Goal: Information Seeking & Learning: Check status

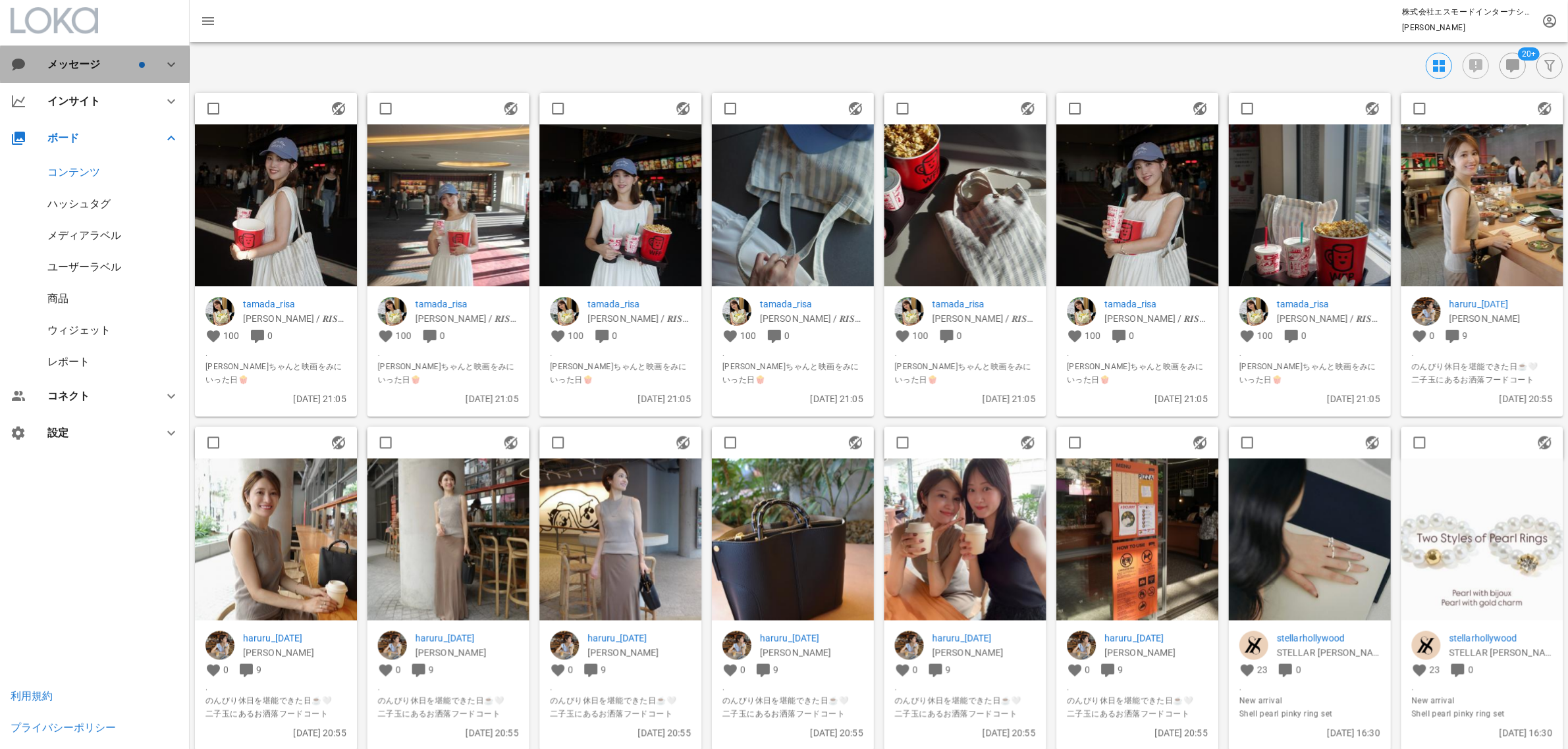
click at [90, 72] on div "メッセージ" at bounding box center [94, 64] width 190 height 36
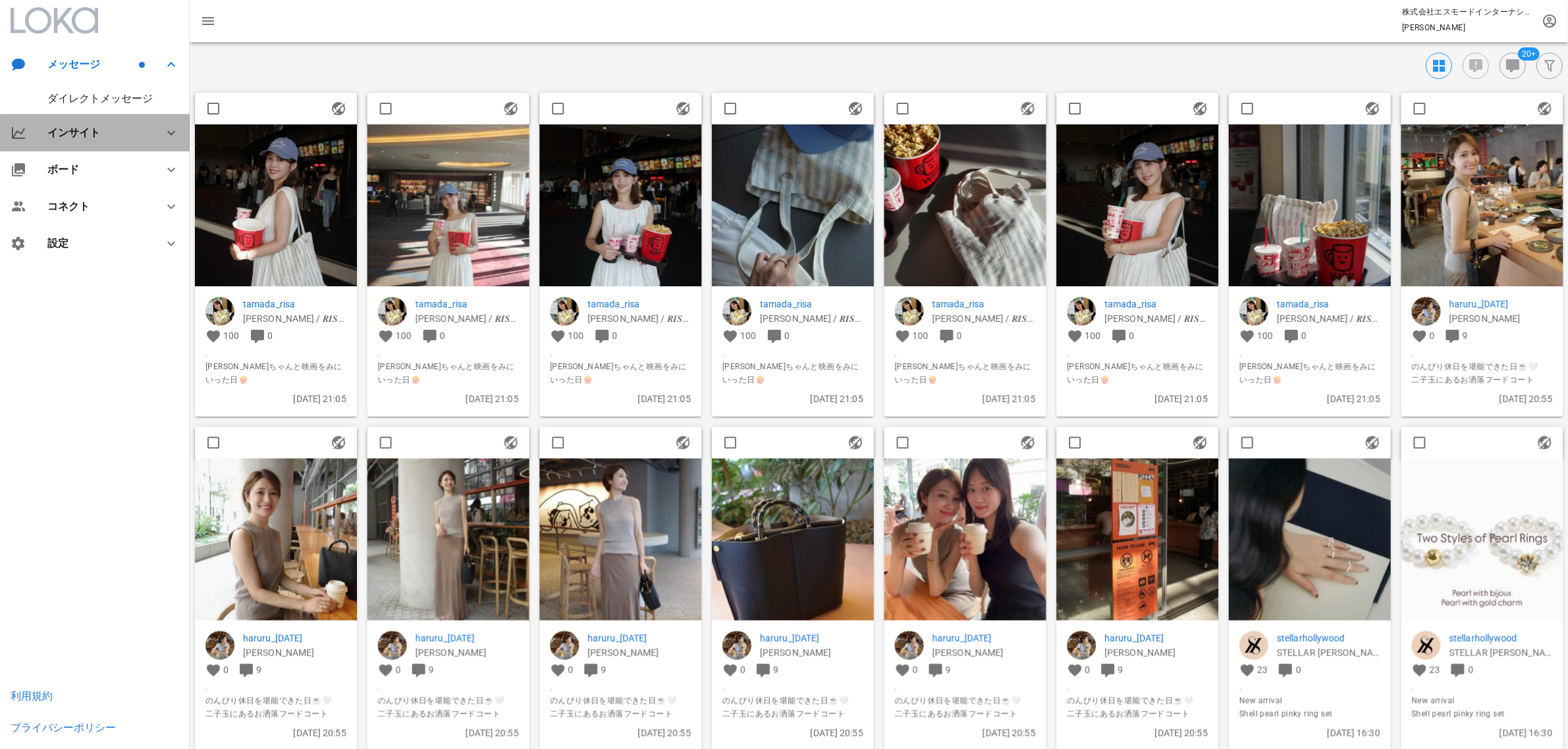
click at [80, 126] on div "インサイト" at bounding box center [97, 133] width 101 height 12
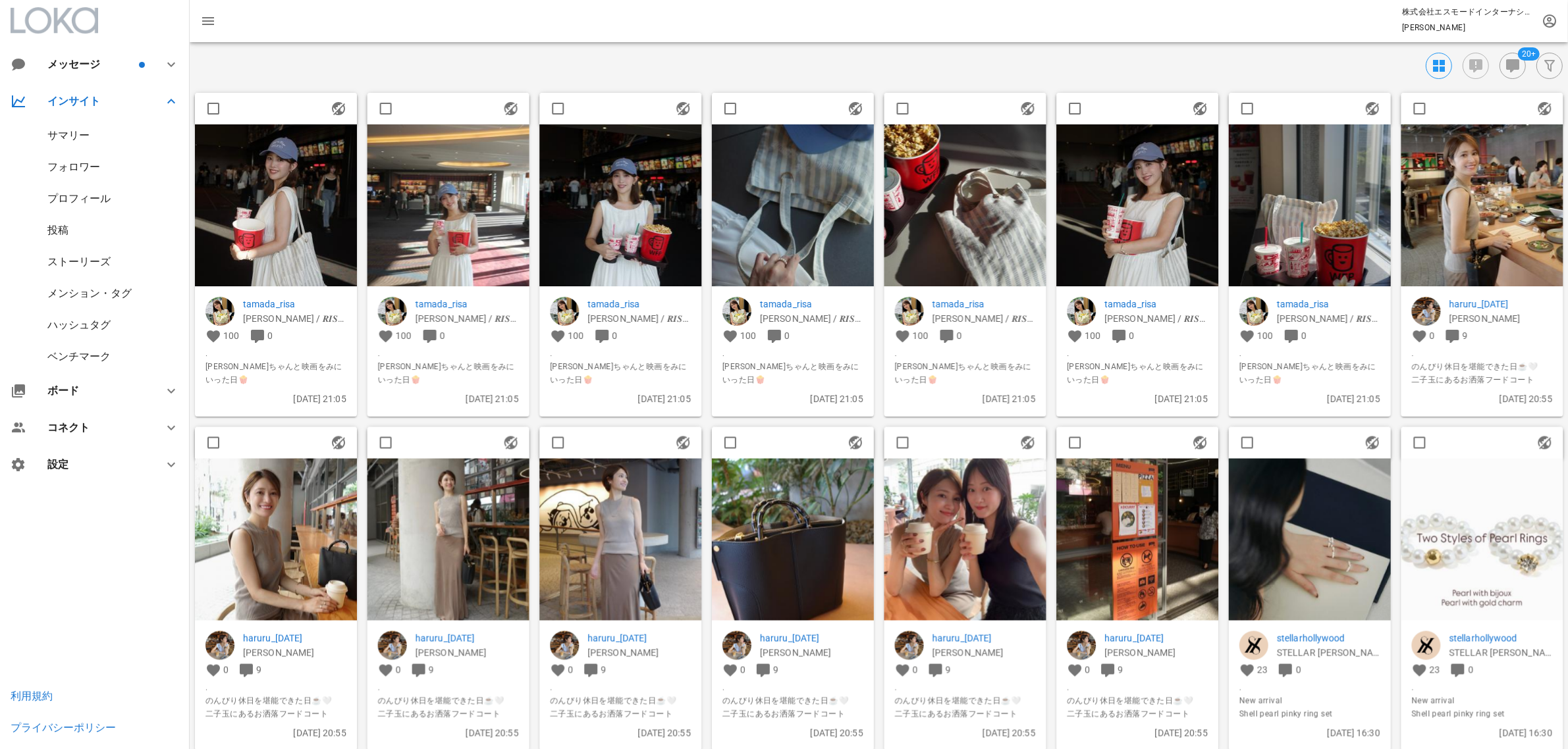
click at [90, 133] on div "サマリー" at bounding box center [94, 136] width 190 height 32
click at [77, 135] on div "サマリー" at bounding box center [68, 135] width 42 height 12
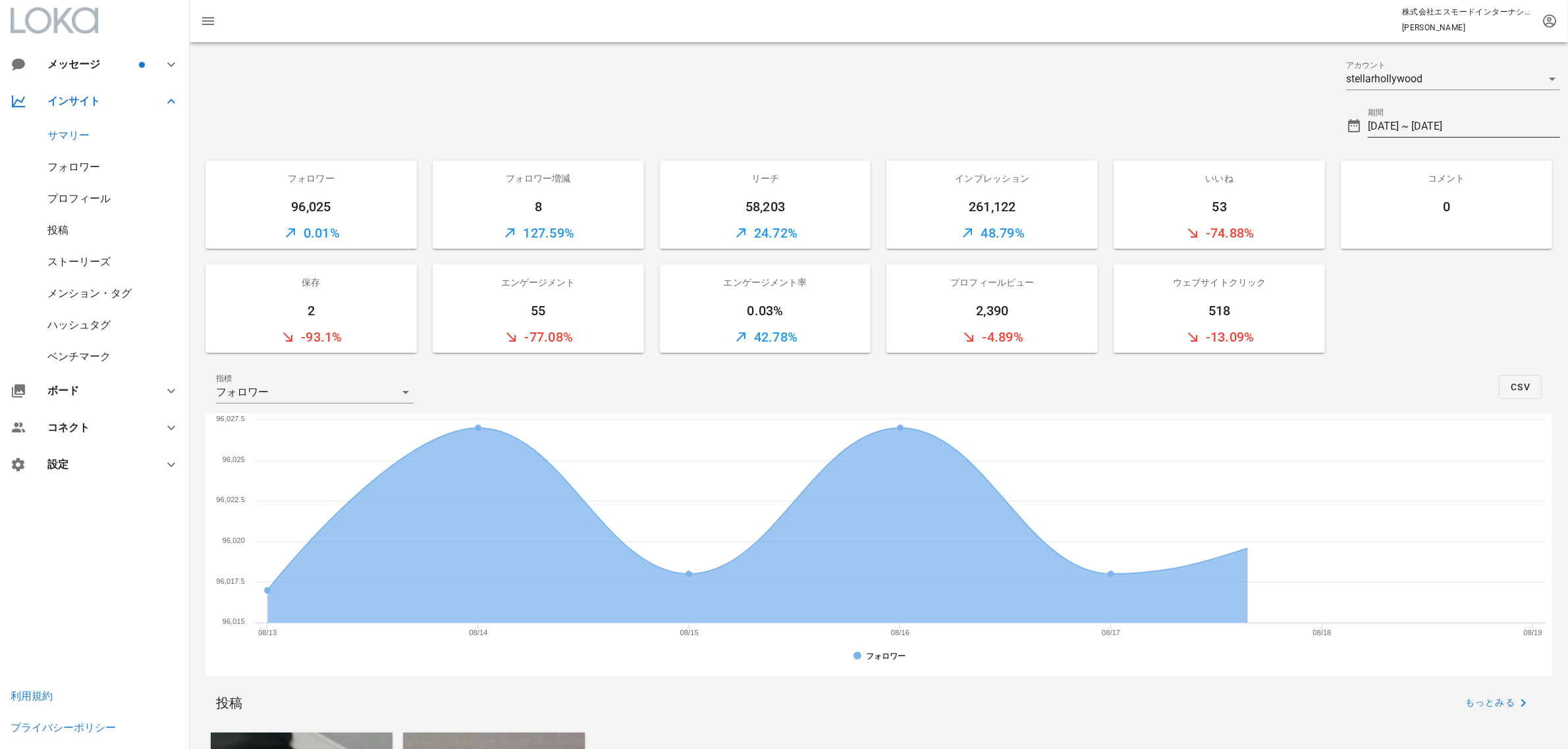
click at [1481, 129] on input "[DATE] ~ [DATE]" at bounding box center [1464, 126] width 192 height 21
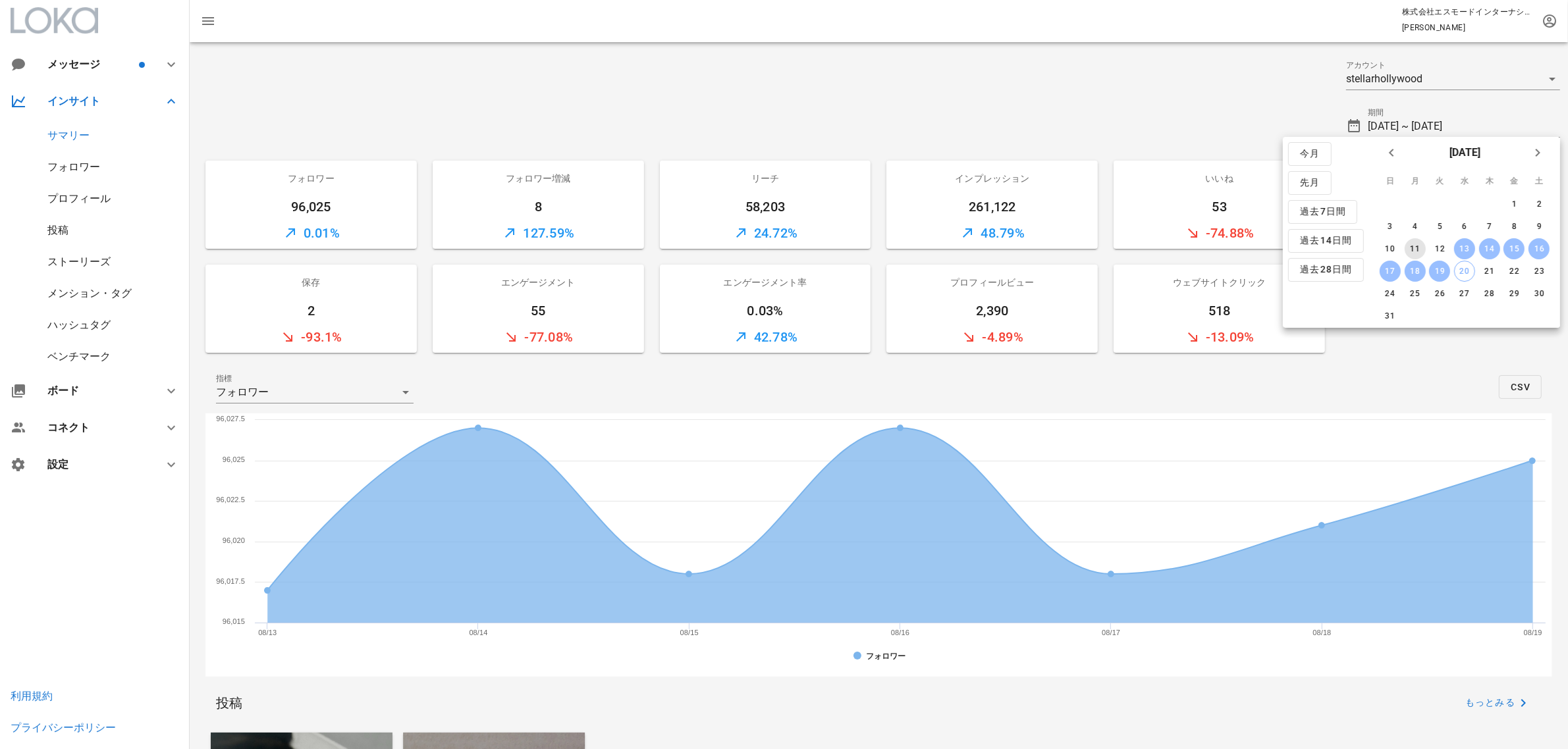
drag, startPoint x: 1415, startPoint y: 241, endPoint x: 1406, endPoint y: 260, distance: 21.0
click at [1414, 244] on button "11" at bounding box center [1415, 249] width 21 height 21
click at [1398, 267] on div "17" at bounding box center [1391, 271] width 21 height 9
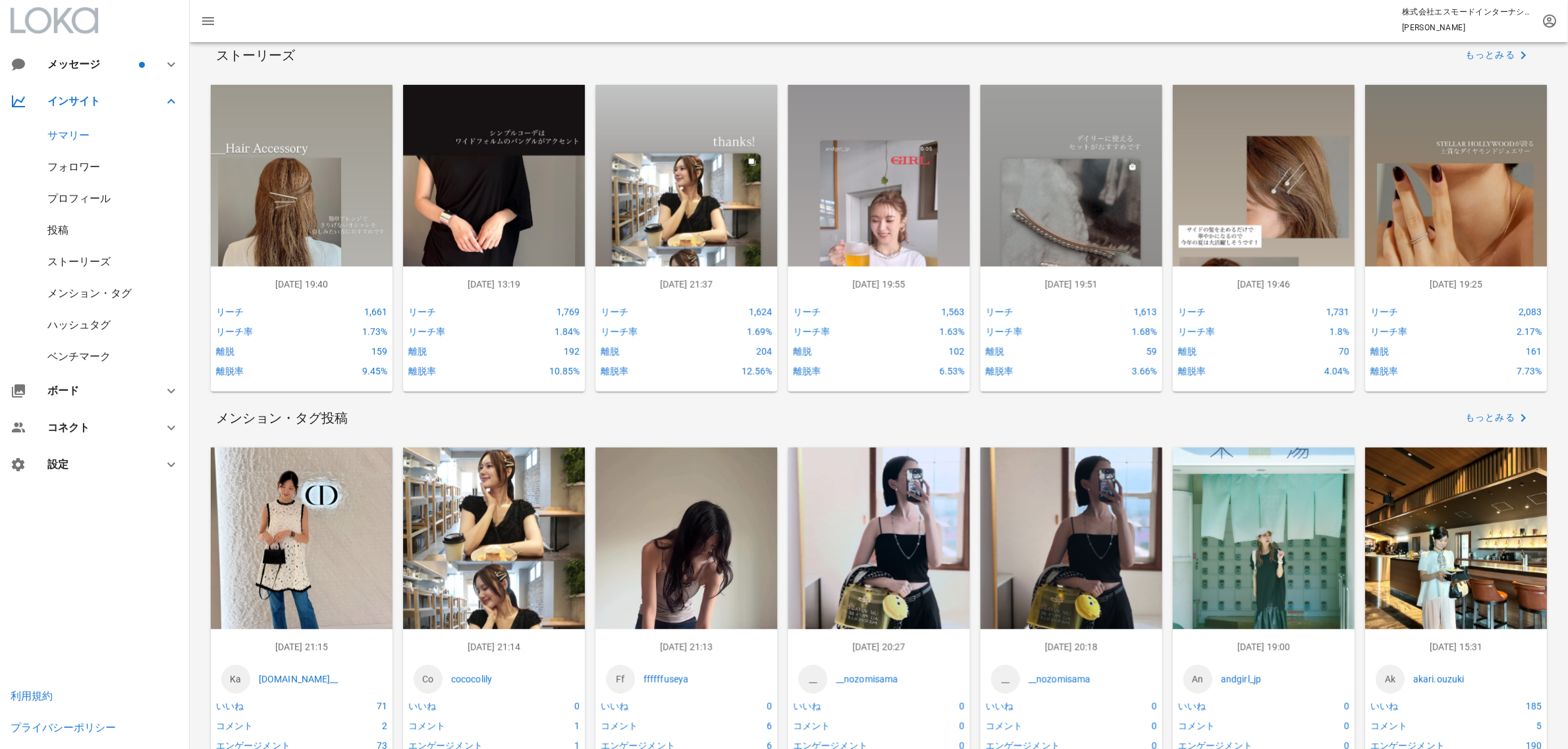
scroll to position [823, 0]
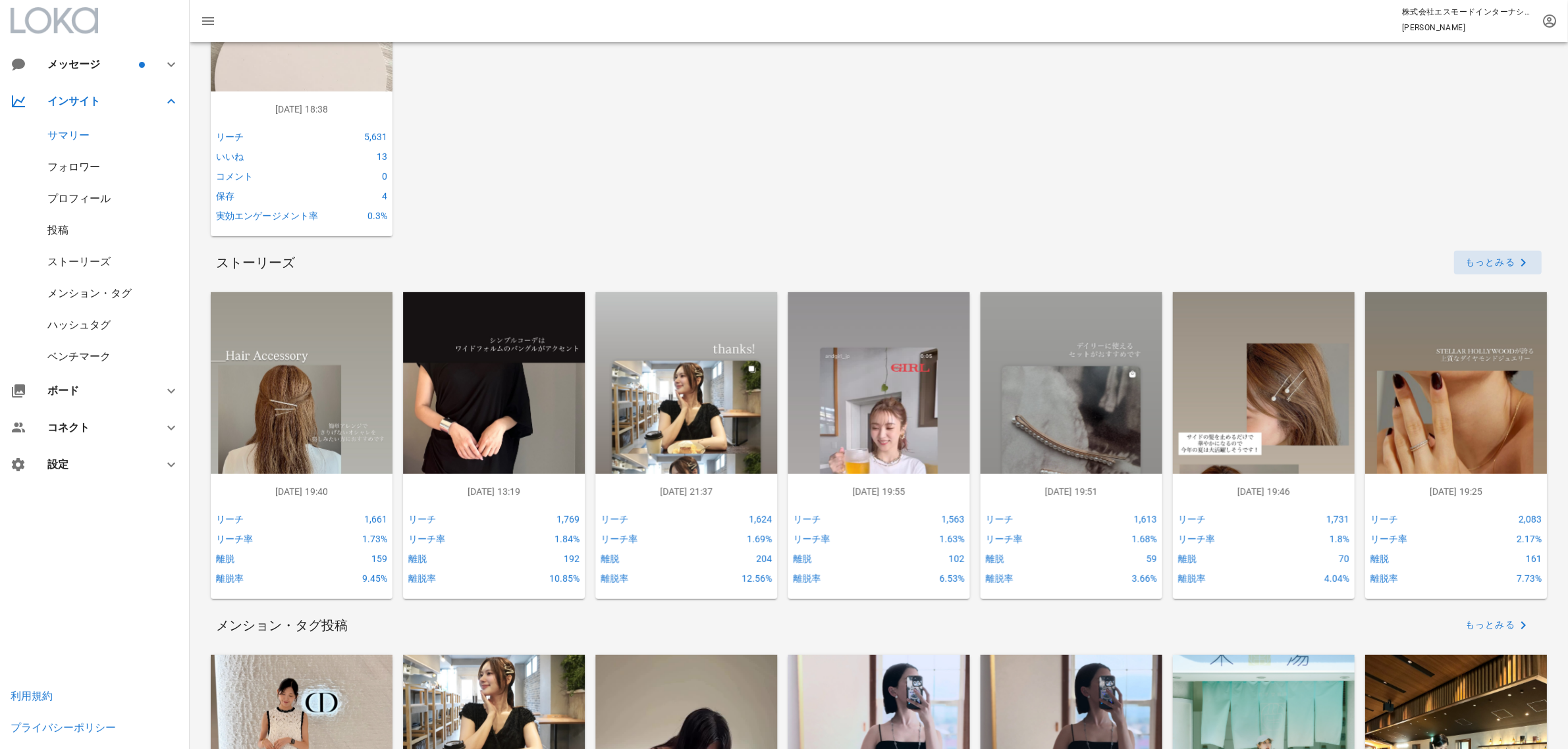
click at [1509, 261] on span "もっとみる" at bounding box center [1498, 262] width 67 height 16
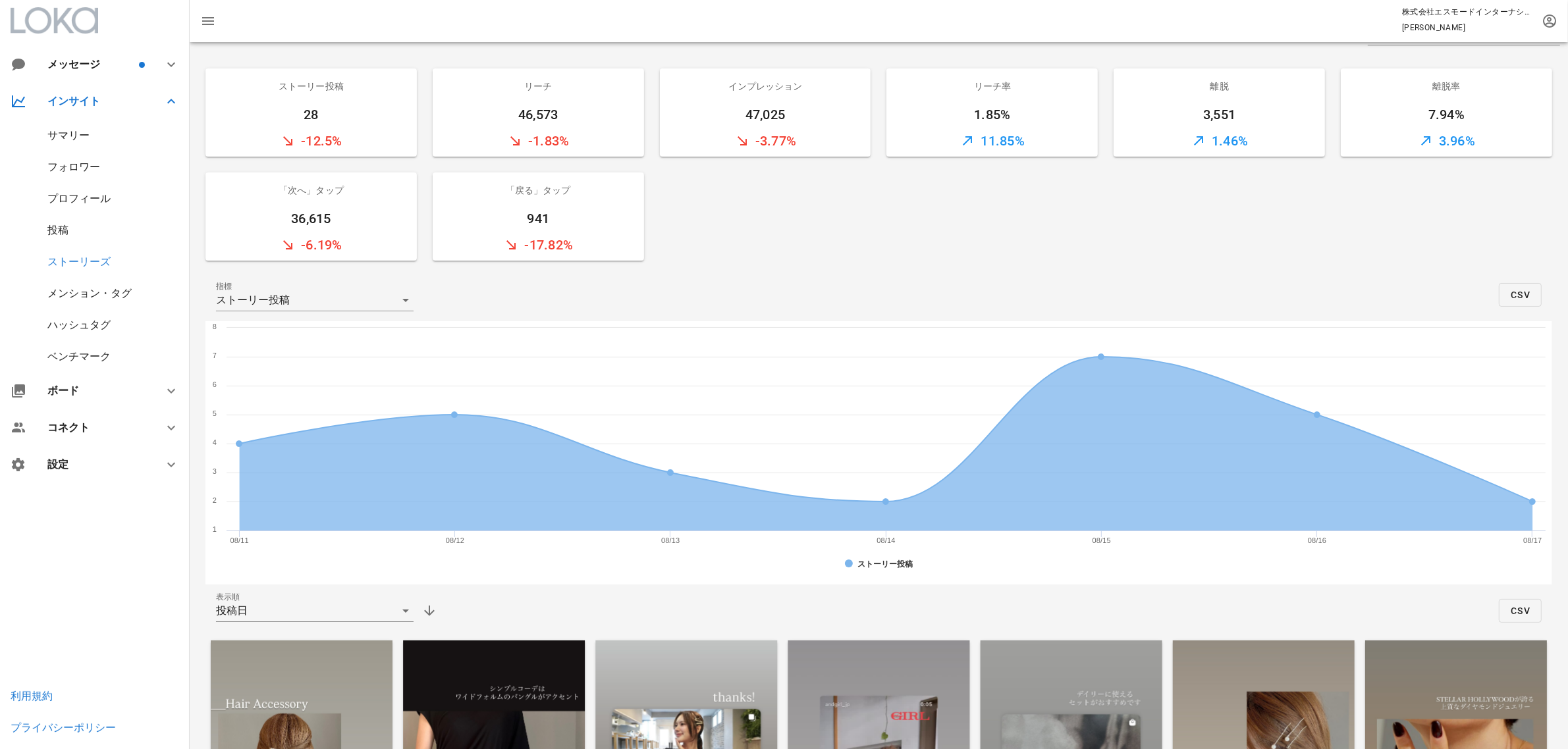
scroll to position [34, 0]
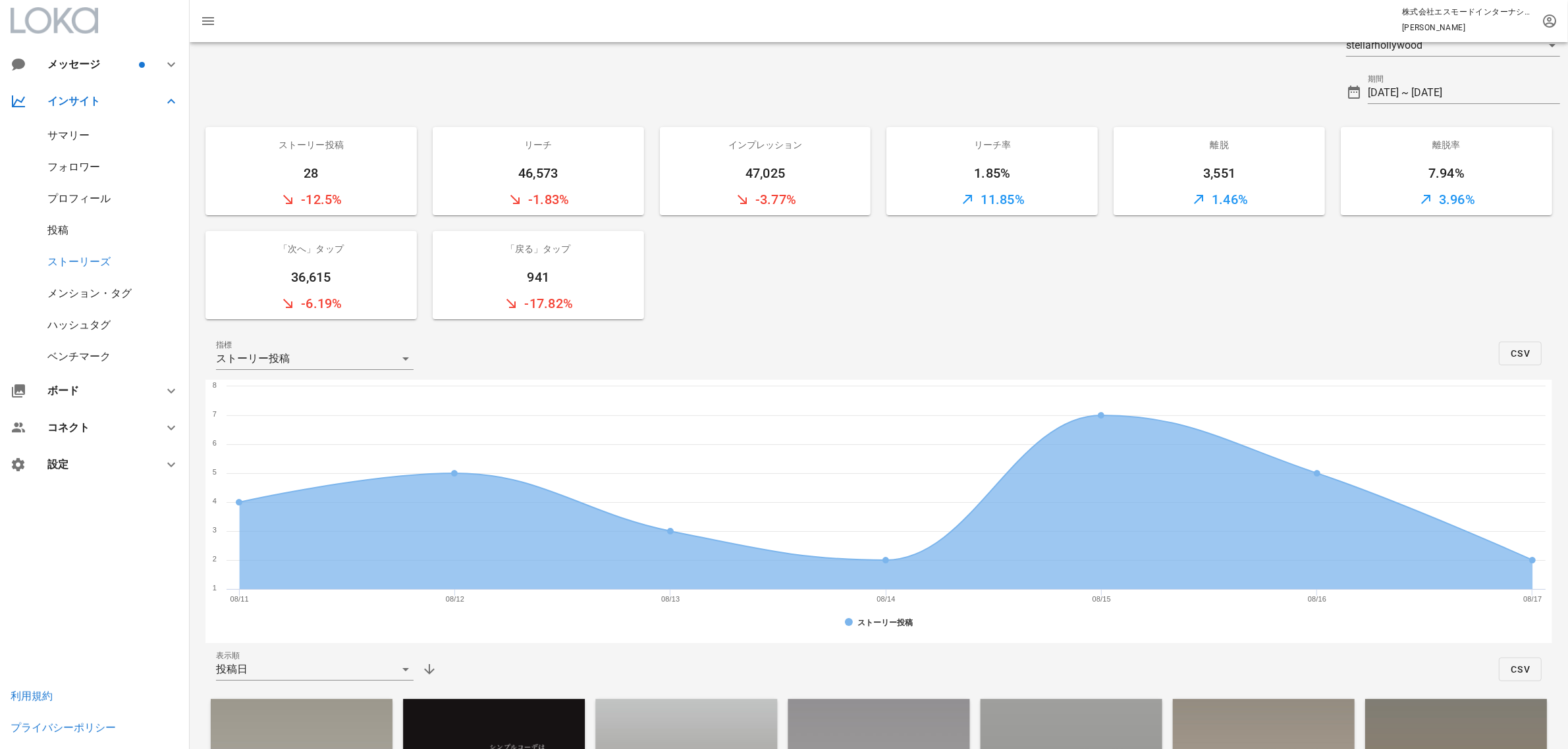
click at [71, 231] on div "投稿" at bounding box center [94, 230] width 190 height 32
click at [57, 234] on div "投稿" at bounding box center [58, 230] width 21 height 12
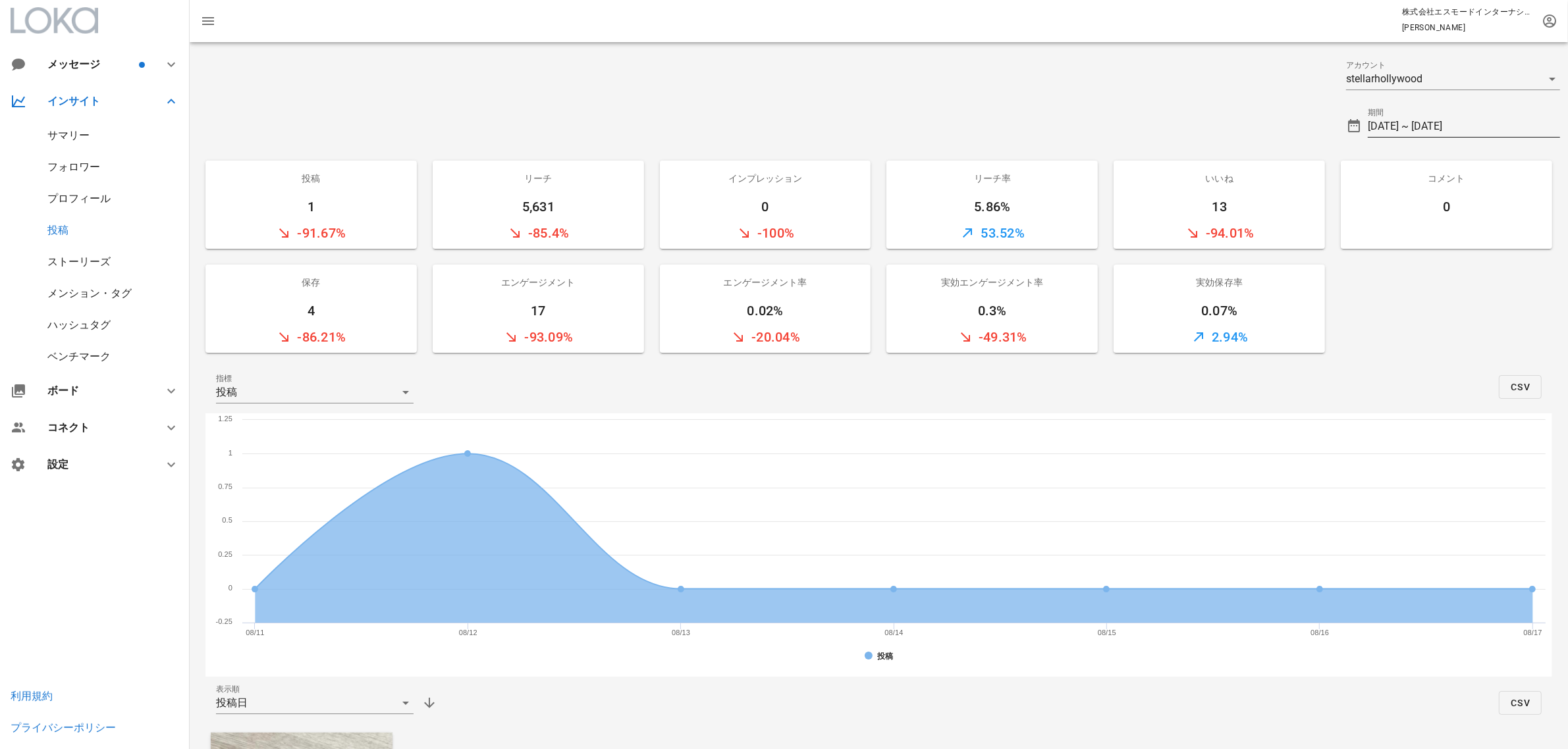
click at [1474, 126] on input "[DATE] ~ [DATE]" at bounding box center [1464, 126] width 192 height 21
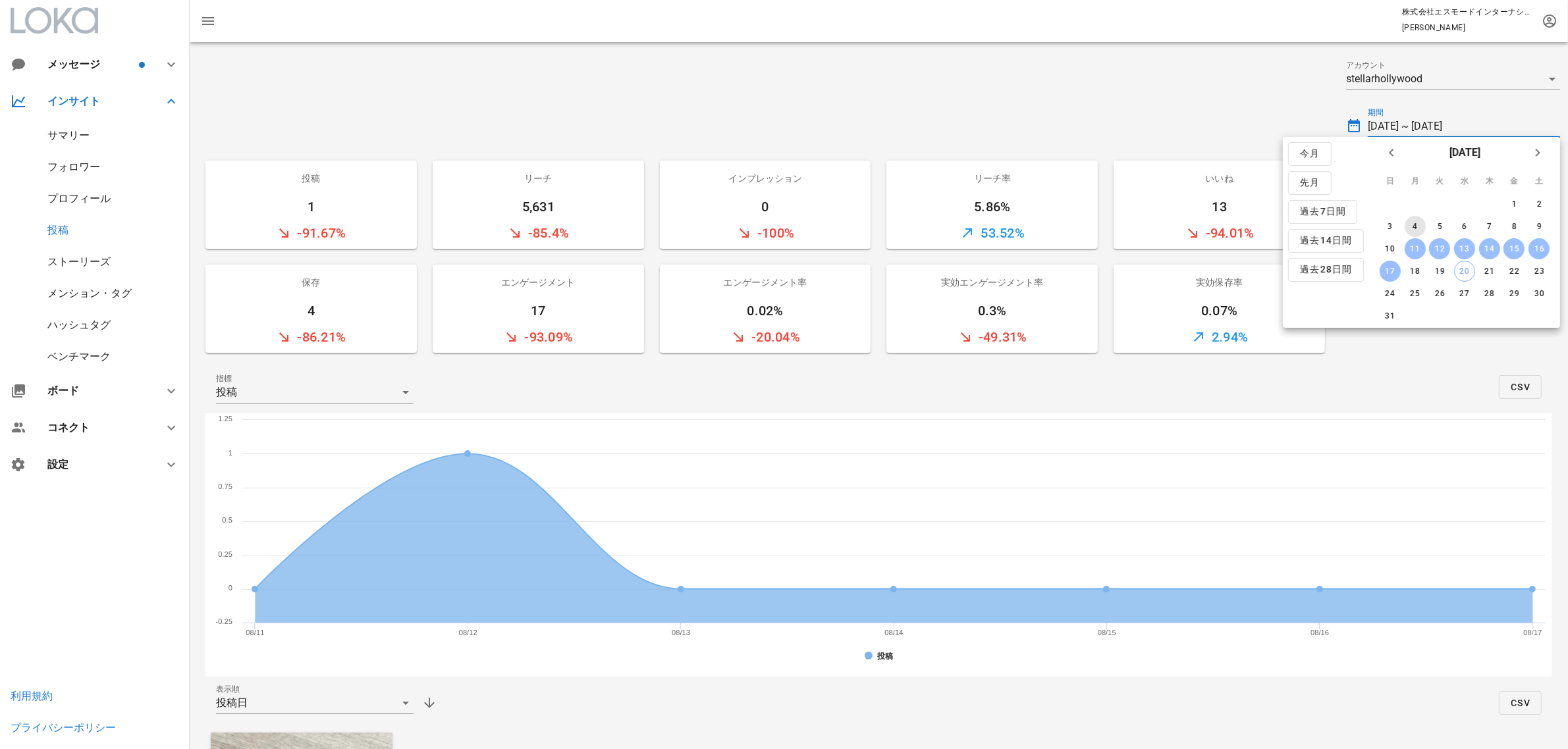
click at [1419, 227] on div "4" at bounding box center [1415, 226] width 21 height 9
click at [1394, 247] on div "10" at bounding box center [1391, 249] width 21 height 9
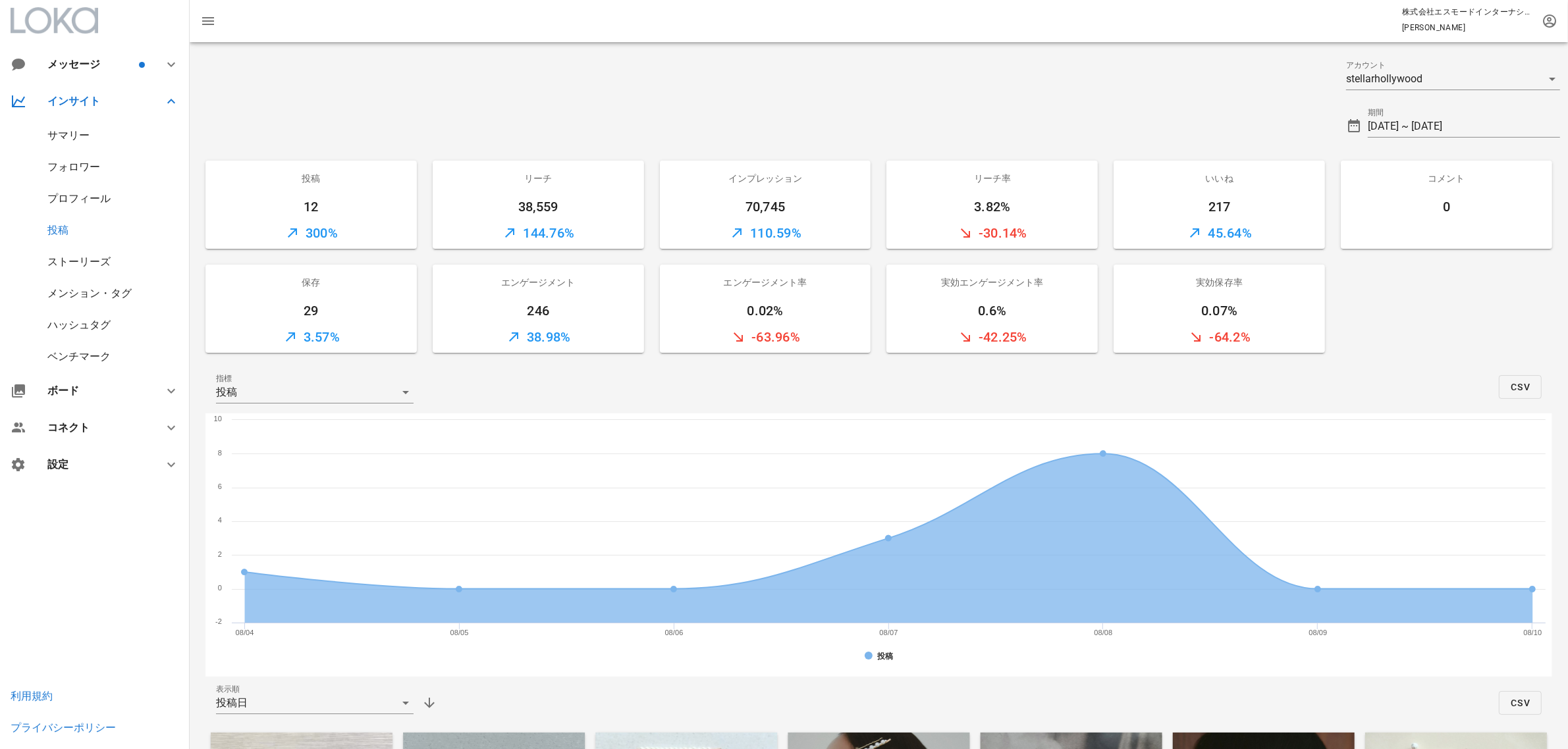
click at [93, 264] on div "ストーリーズ" at bounding box center [78, 262] width 63 height 12
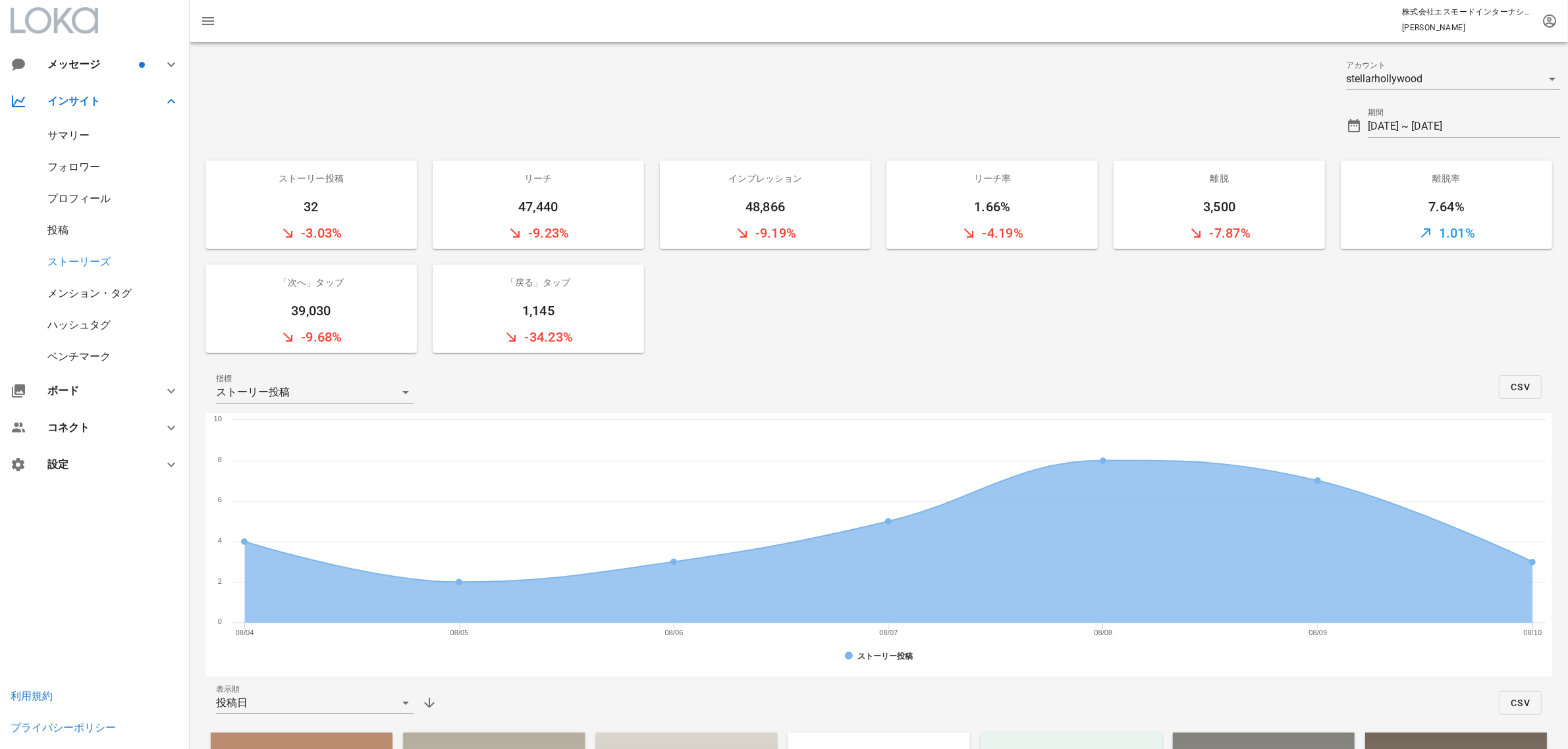
click at [91, 295] on div "メンション・タグ" at bounding box center [89, 294] width 85 height 12
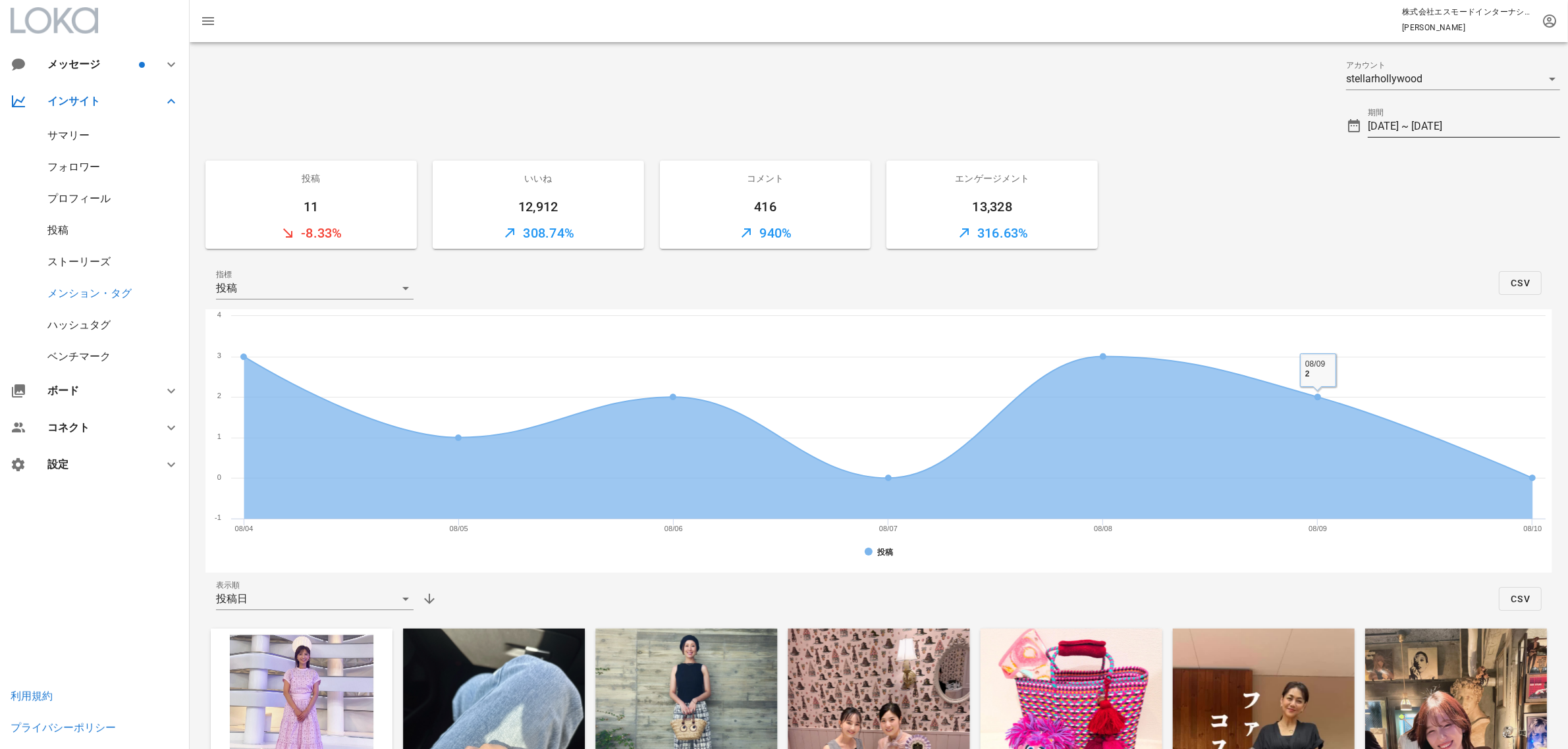
click at [1450, 126] on input "[DATE] ~ [DATE]" at bounding box center [1464, 126] width 192 height 21
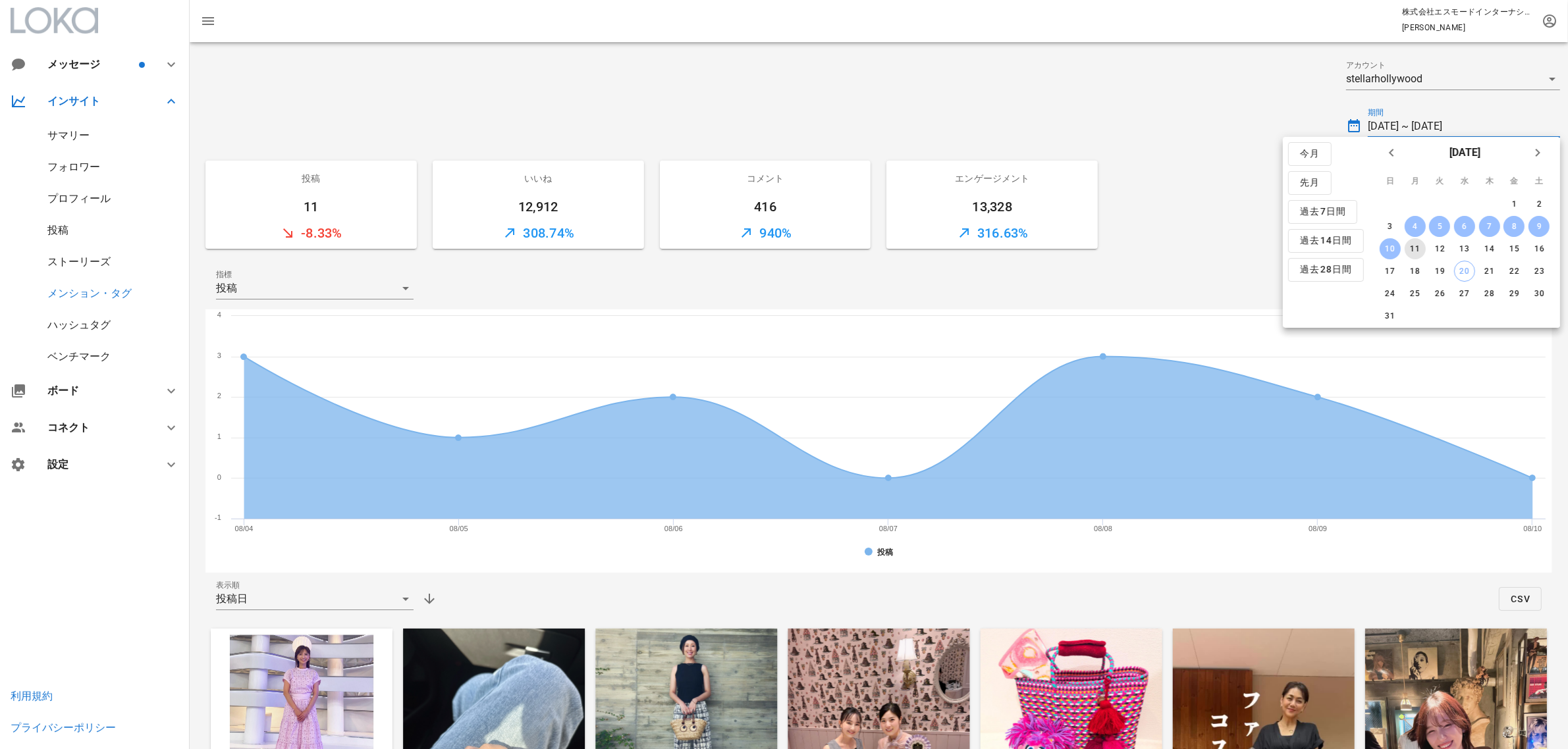
drag, startPoint x: 1414, startPoint y: 246, endPoint x: 1398, endPoint y: 261, distance: 21.9
click at [1413, 248] on div "11" at bounding box center [1415, 249] width 21 height 9
click at [1391, 271] on div "17" at bounding box center [1391, 271] width 21 height 9
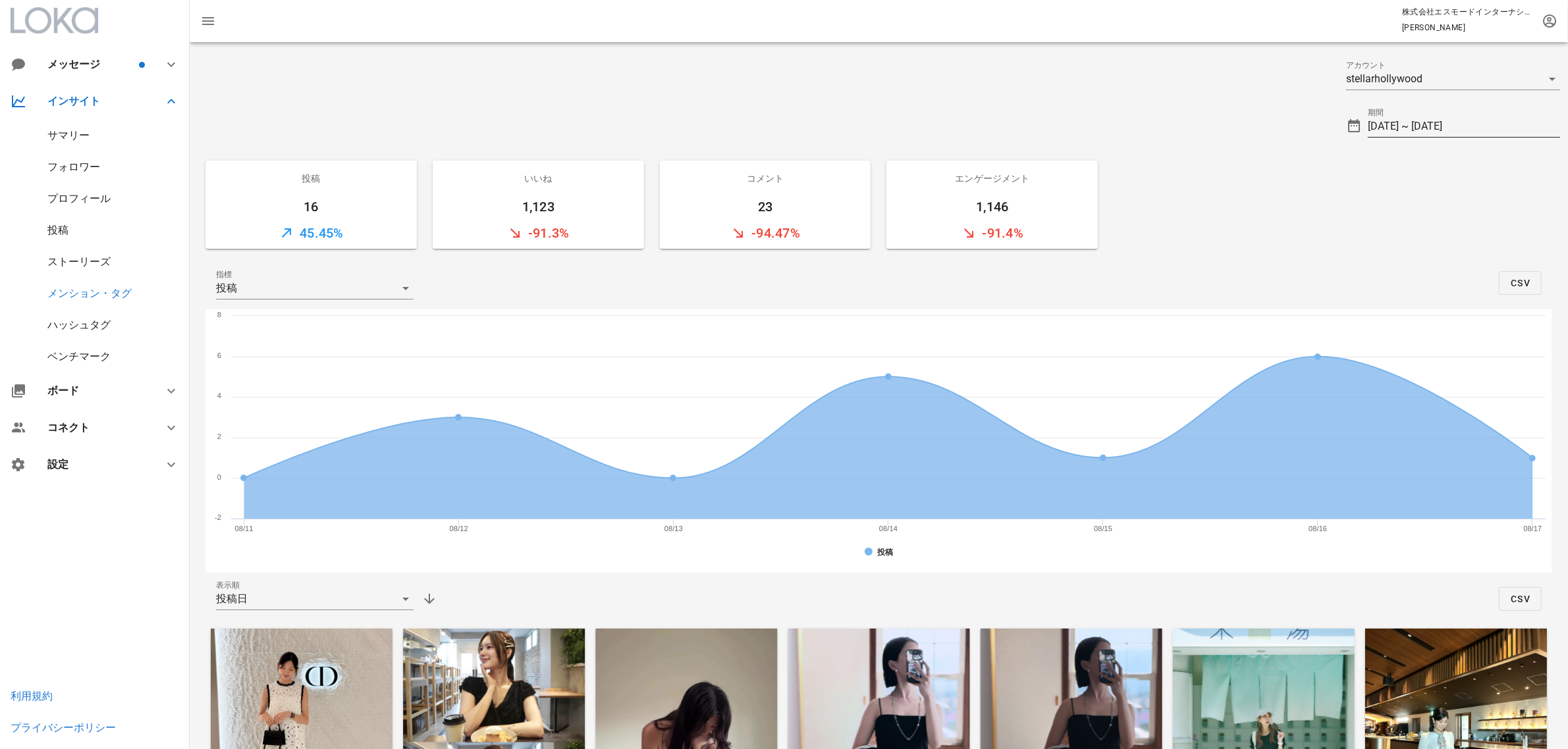
click at [1487, 127] on input "[DATE] ~ [DATE]" at bounding box center [1464, 126] width 192 height 21
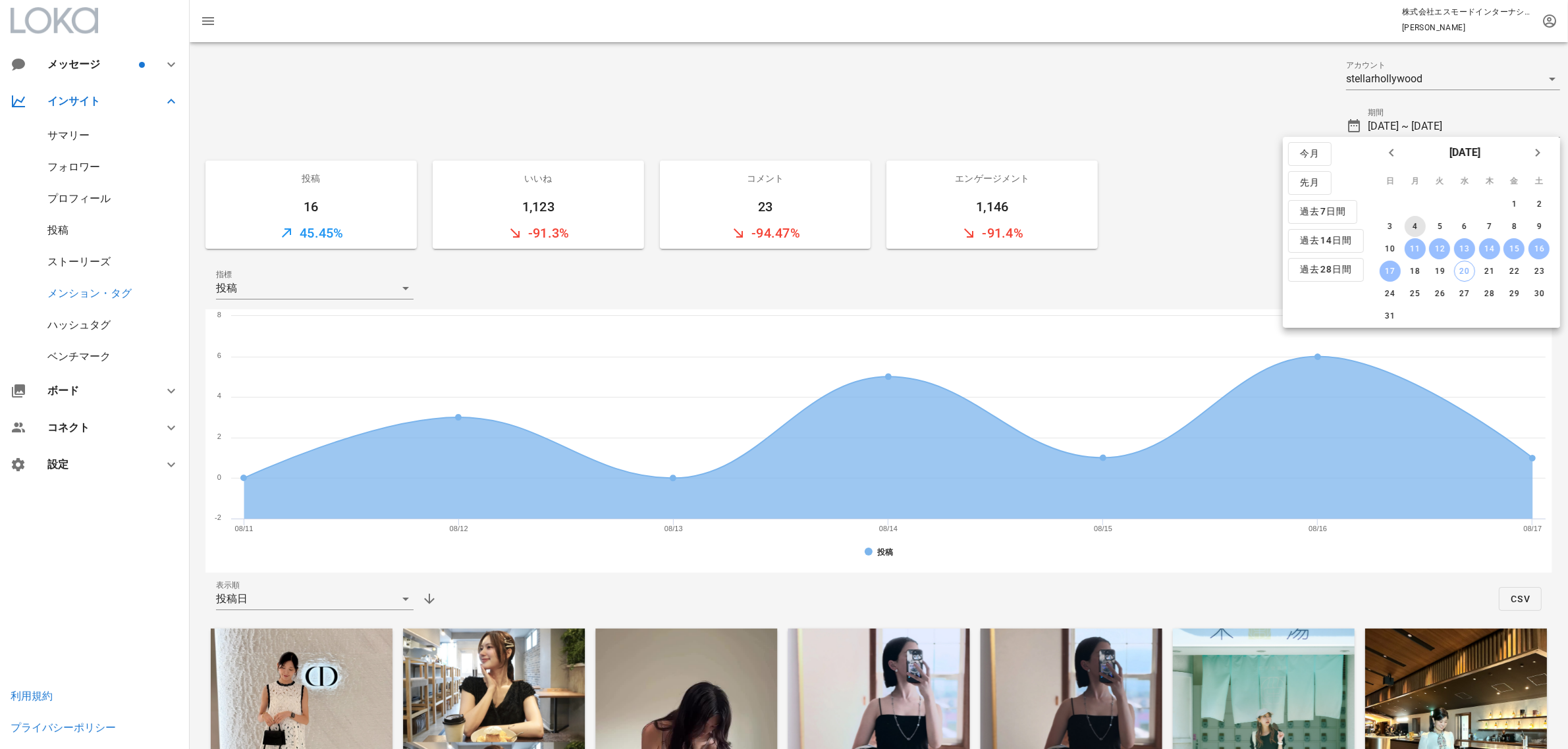
click at [1423, 221] on div "4" at bounding box center [1415, 226] width 21 height 9
click at [1388, 250] on div "10" at bounding box center [1391, 249] width 21 height 9
type input "[DATE] ~ [DATE]"
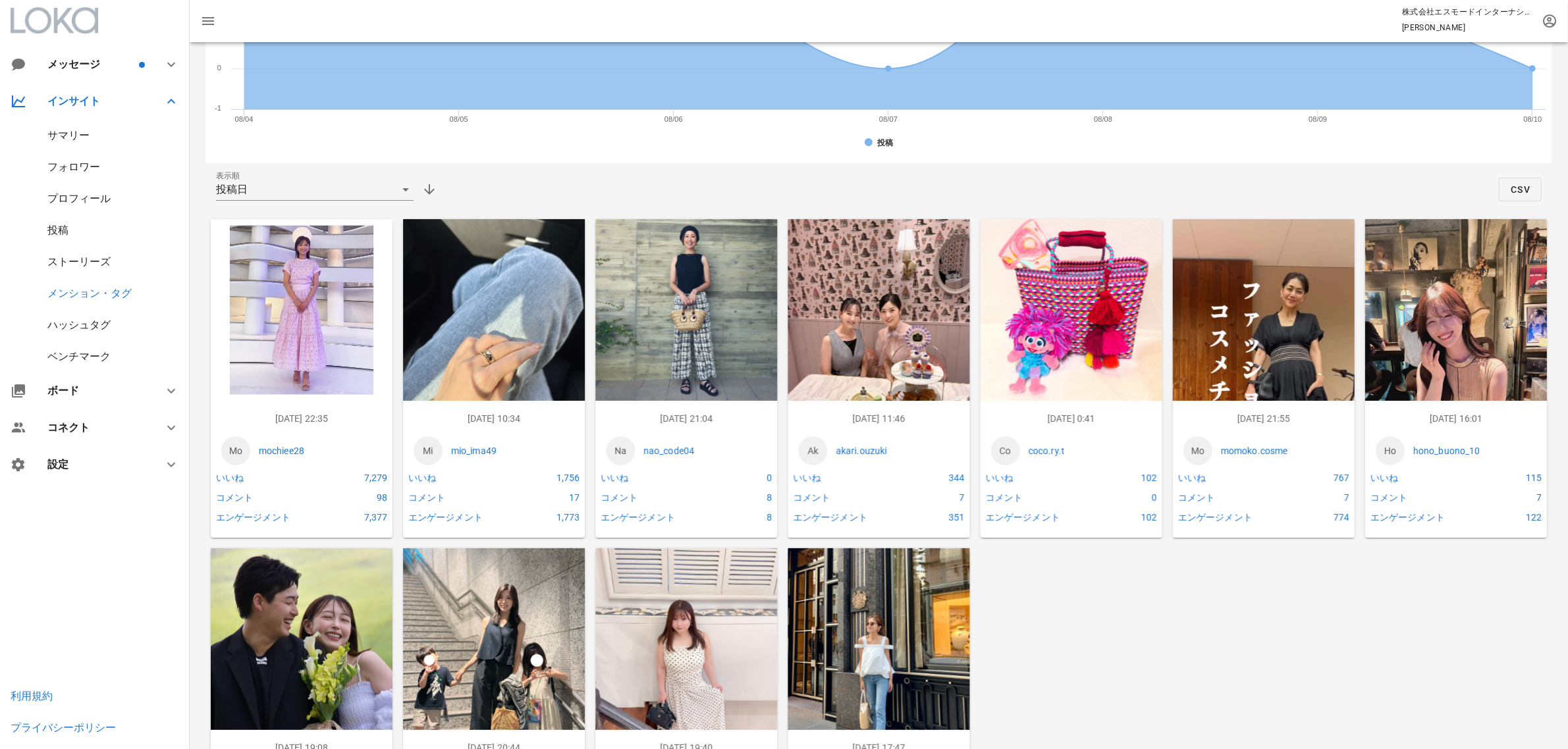
scroll to position [412, 0]
